Goal: Task Accomplishment & Management: Use online tool/utility

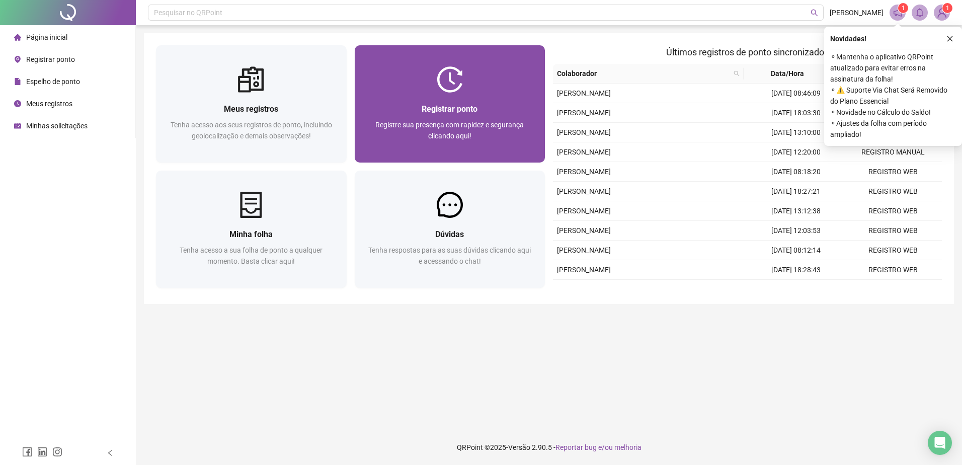
click at [418, 125] on span "Registre sua presença com rapidez e segurança clicando aqui!" at bounding box center [449, 130] width 148 height 19
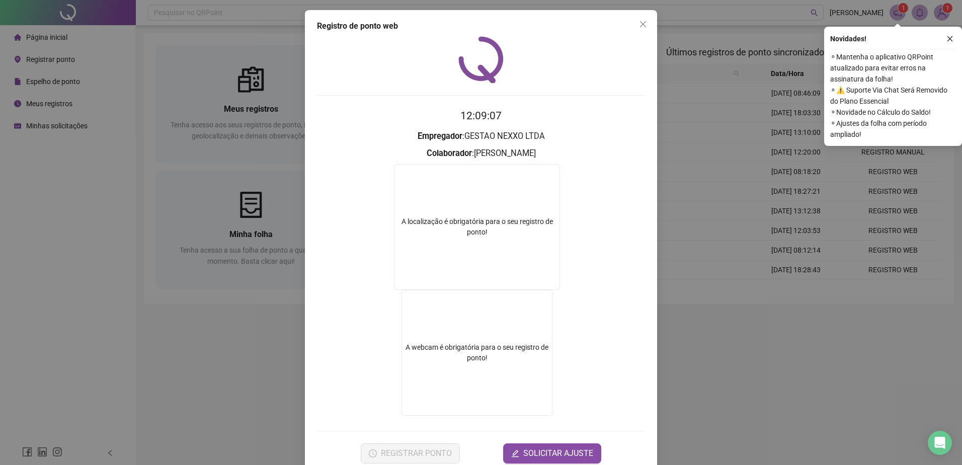
click at [724, 372] on div "Registro de ponto web 12:09:07 Empregador : GESTAO NEXXO LTDA Colaborador : [PE…" at bounding box center [481, 232] width 962 height 465
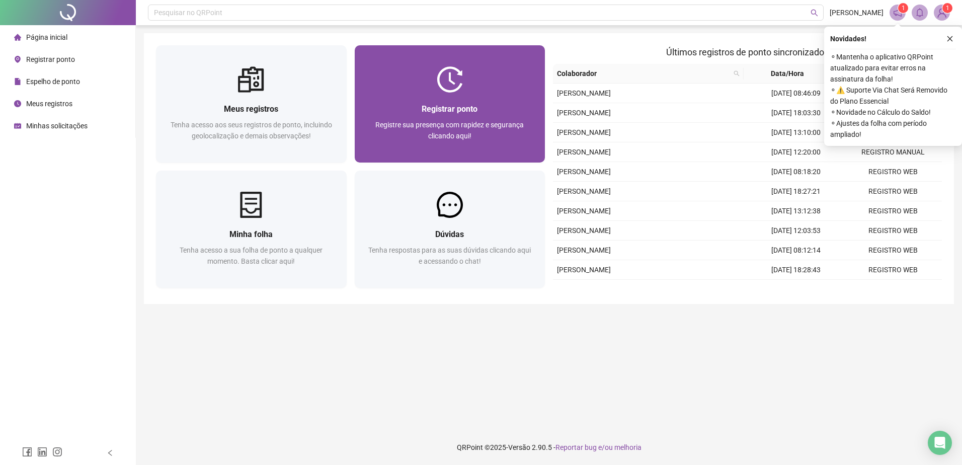
click at [522, 123] on span "Registre sua presença com rapidez e segurança clicando aqui!" at bounding box center [449, 130] width 148 height 19
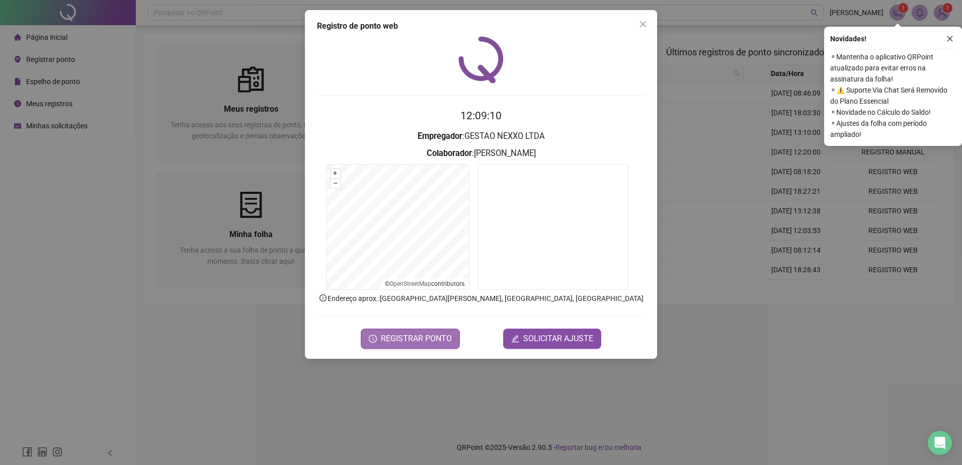
click at [404, 343] on span "REGISTRAR PONTO" at bounding box center [416, 339] width 71 height 12
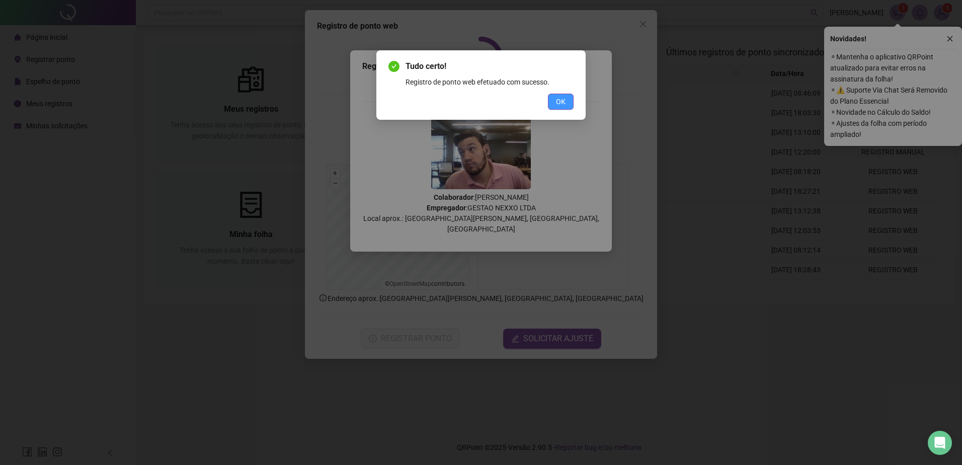
drag, startPoint x: 559, startPoint y: 102, endPoint x: 554, endPoint y: 97, distance: 6.1
click at [556, 99] on span "OK" at bounding box center [561, 101] width 10 height 11
